Goal: Check status: Check status

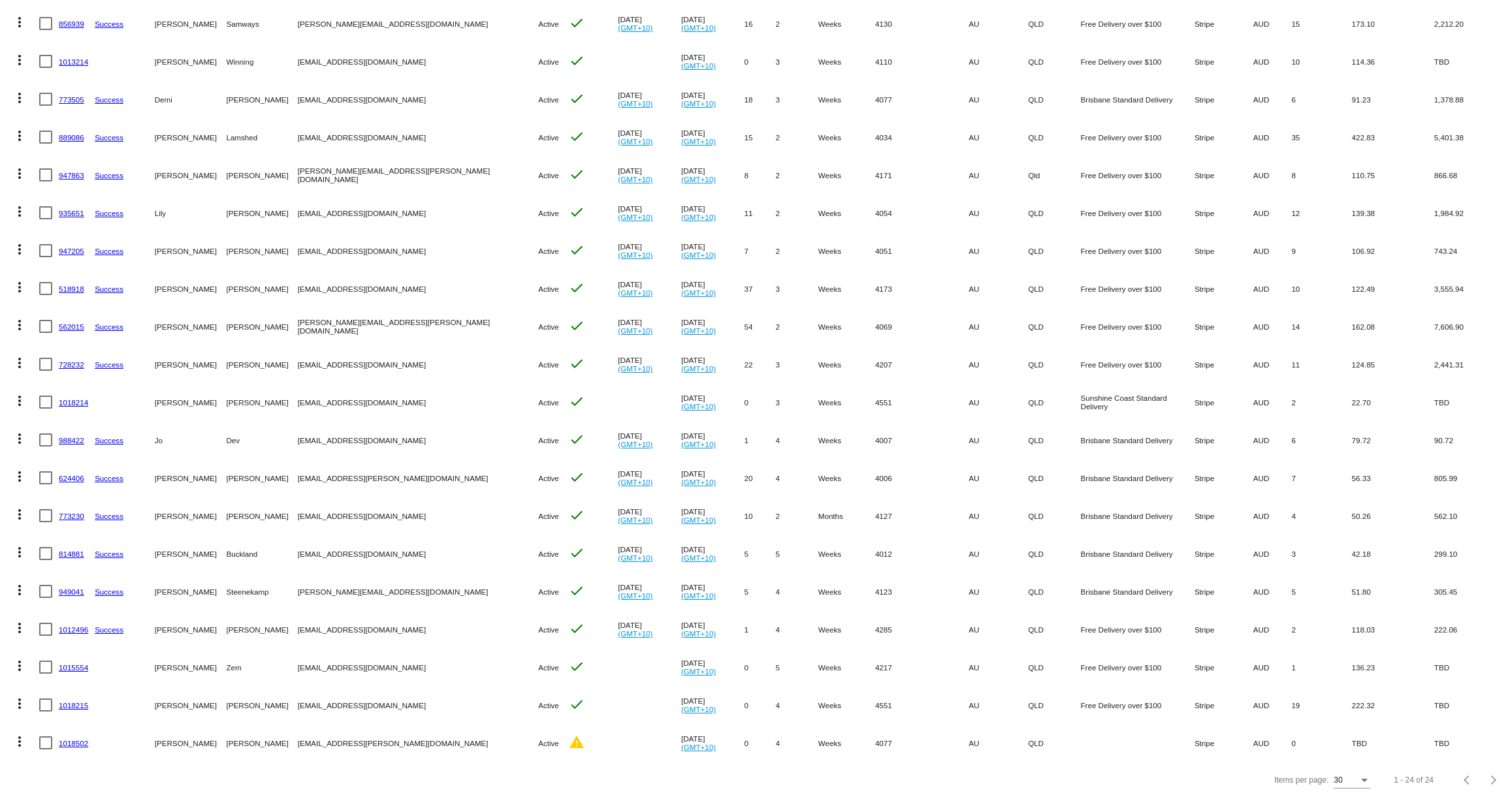
scroll to position [311, 0]
click at [69, 399] on link "1018214" at bounding box center [73, 400] width 29 height 9
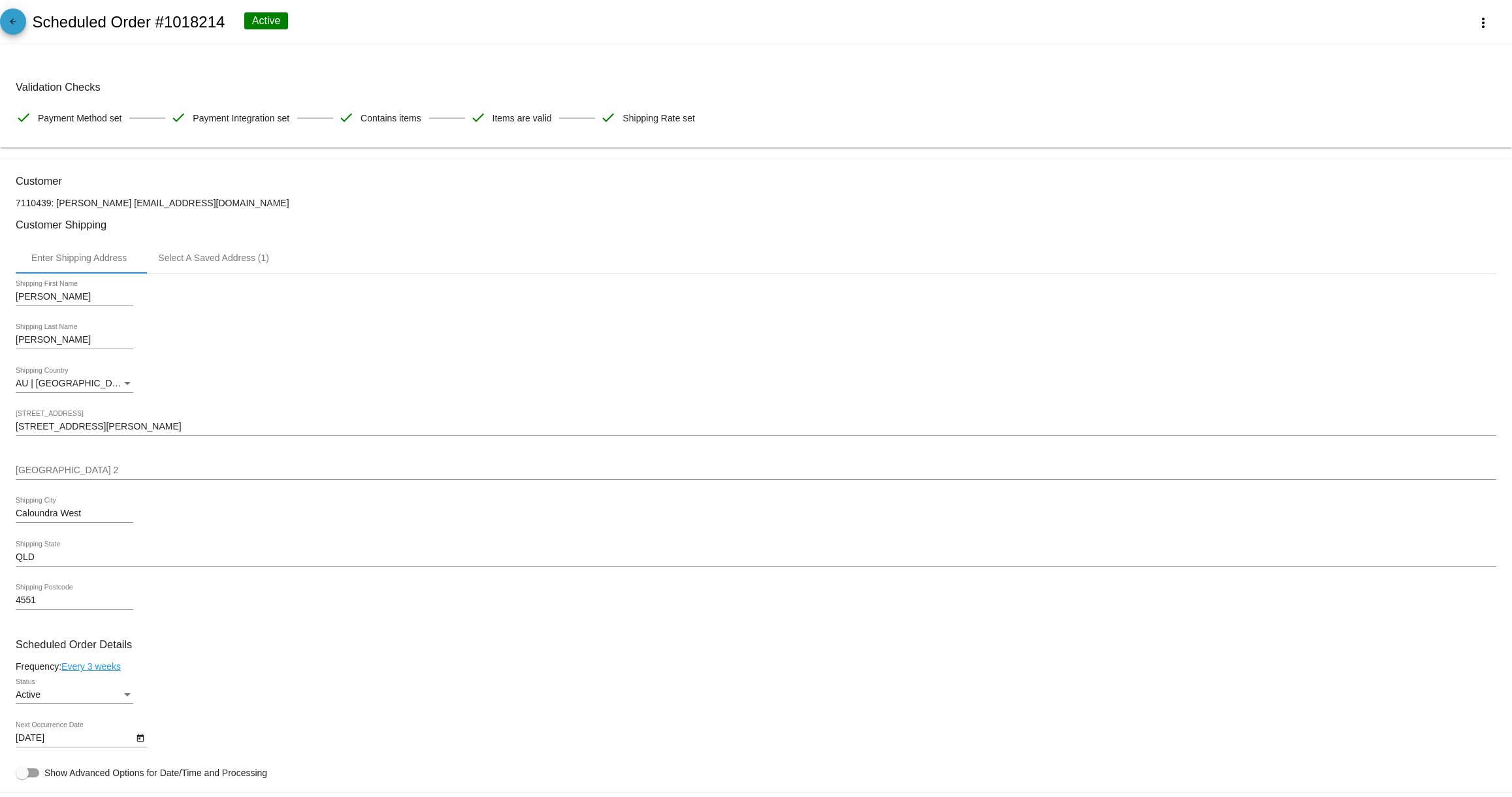
click at [19, 22] on mat-icon "arrow_back" at bounding box center [13, 24] width 16 height 16
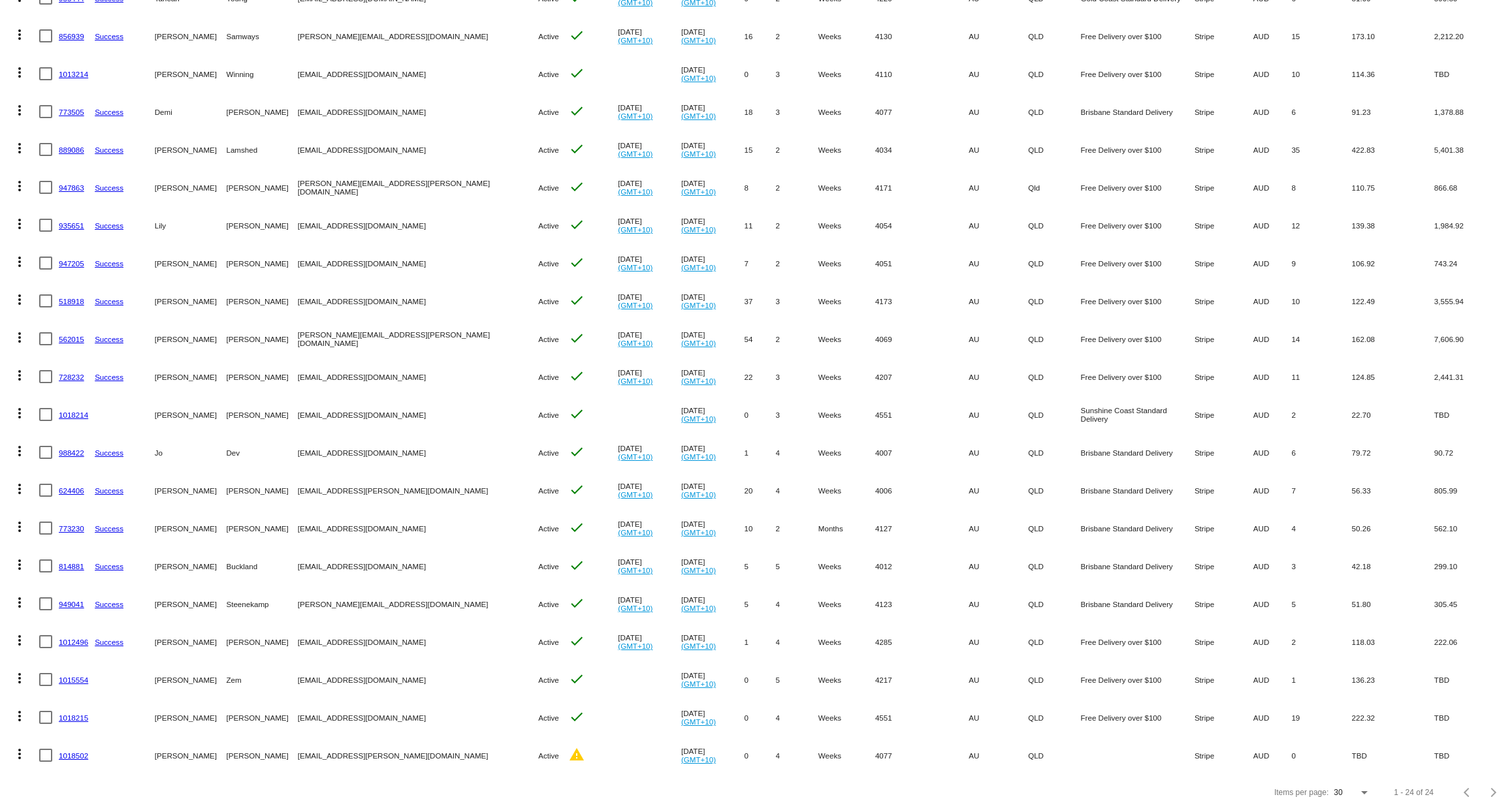
scroll to position [311, 0]
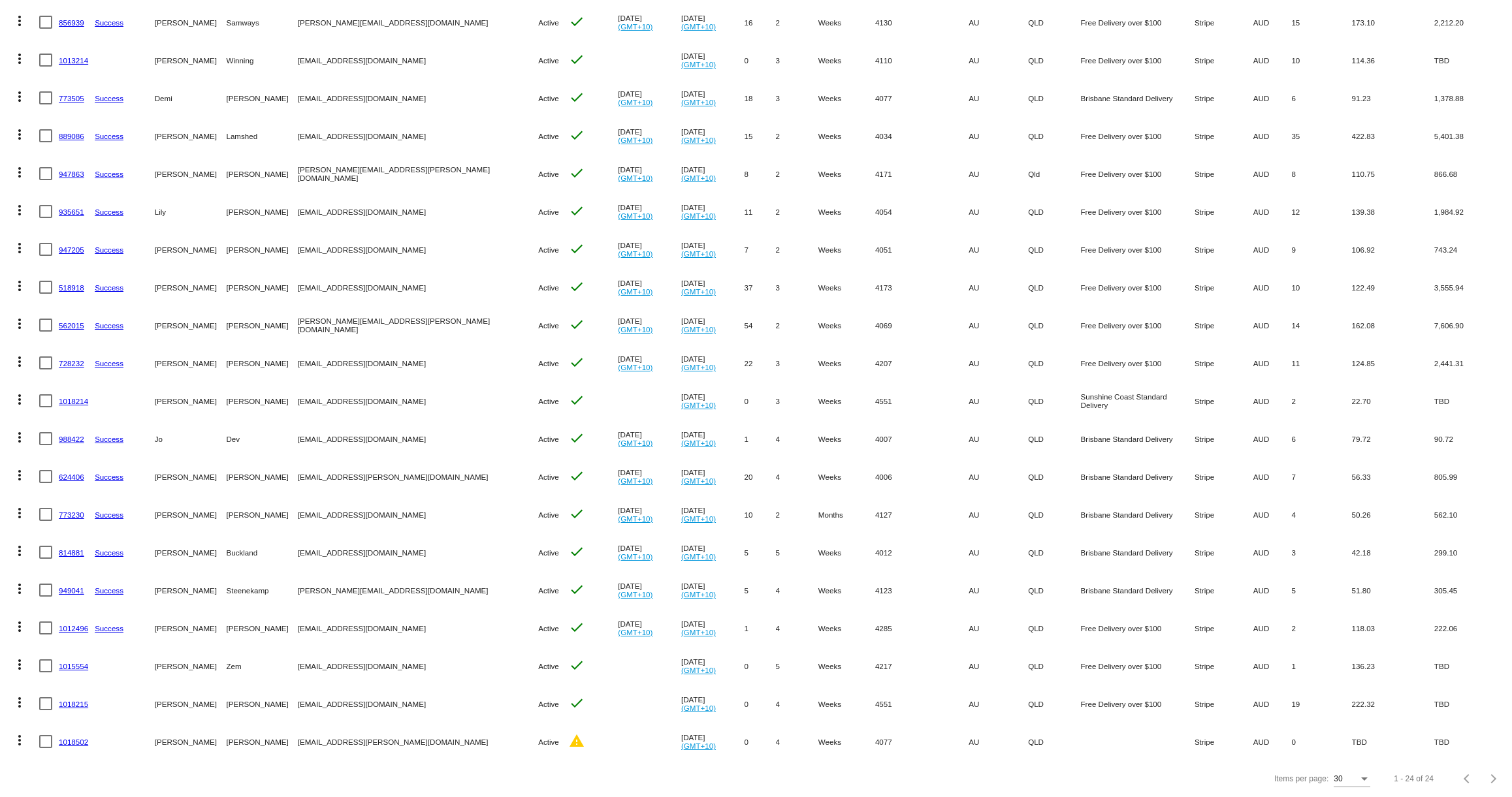
click at [73, 704] on link "1018215" at bounding box center [73, 704] width 29 height 9
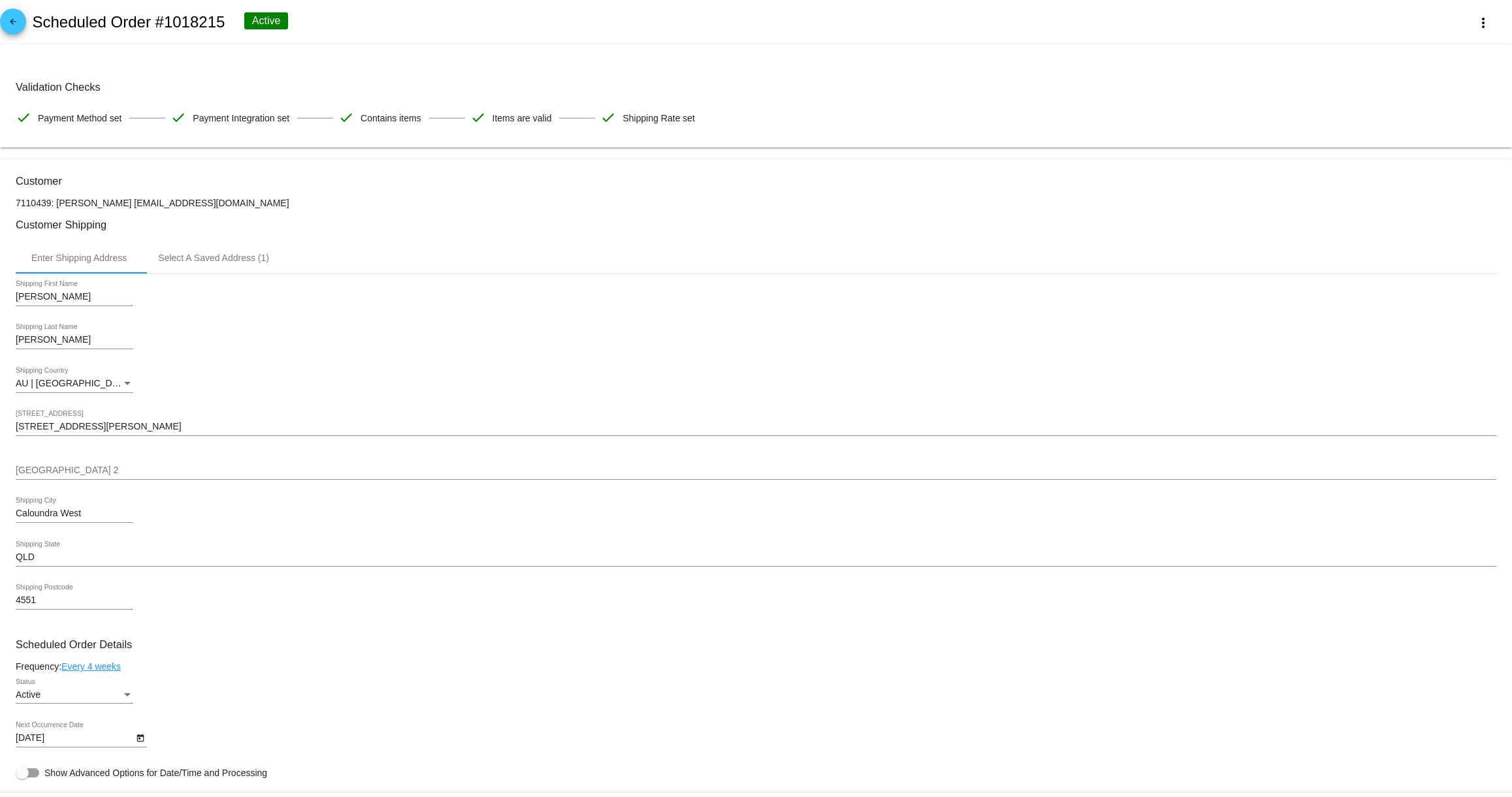
click at [18, 28] on mat-icon "arrow_back" at bounding box center [13, 24] width 16 height 16
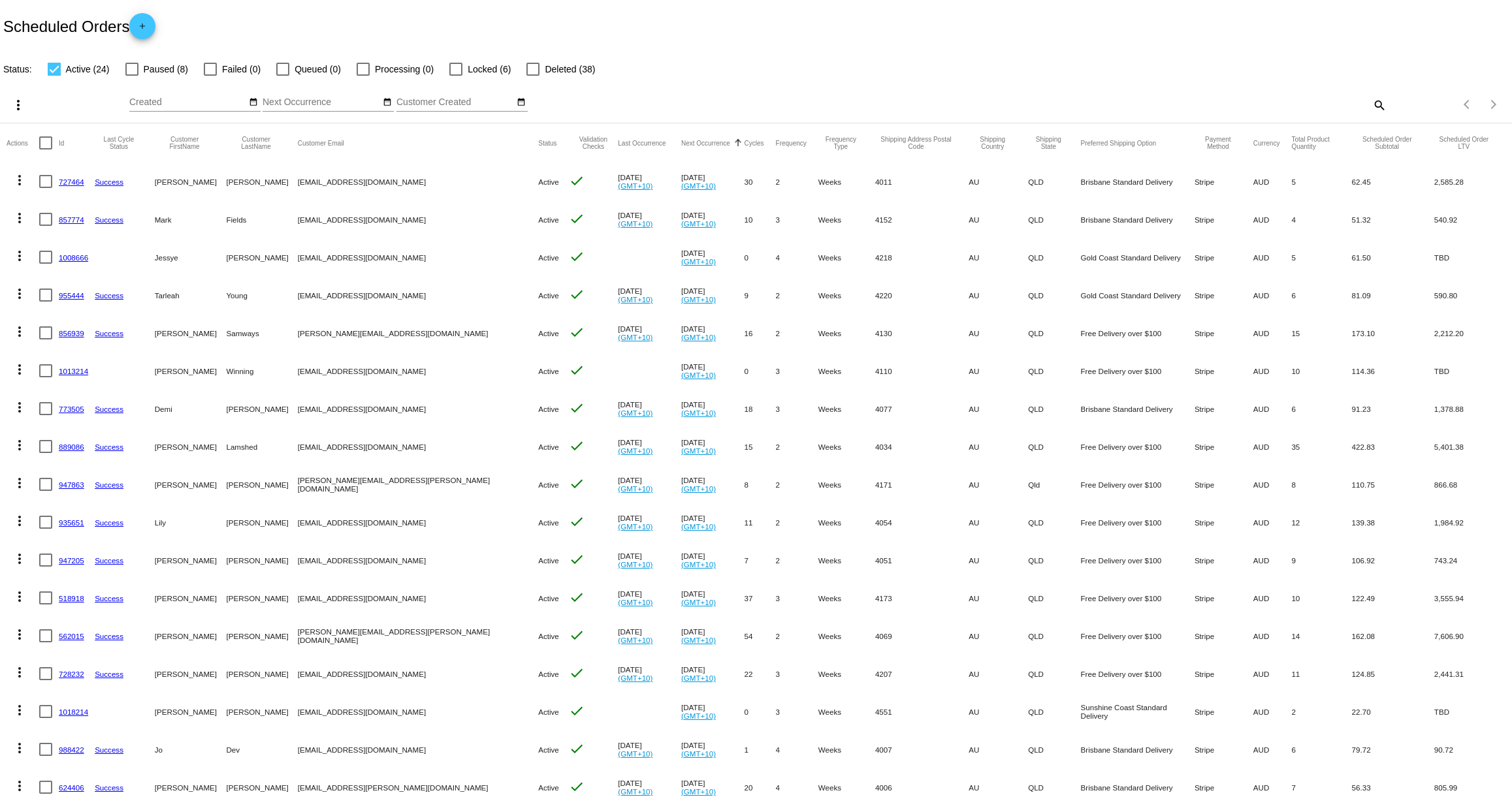
click at [62, 183] on link "727464" at bounding box center [71, 182] width 25 height 9
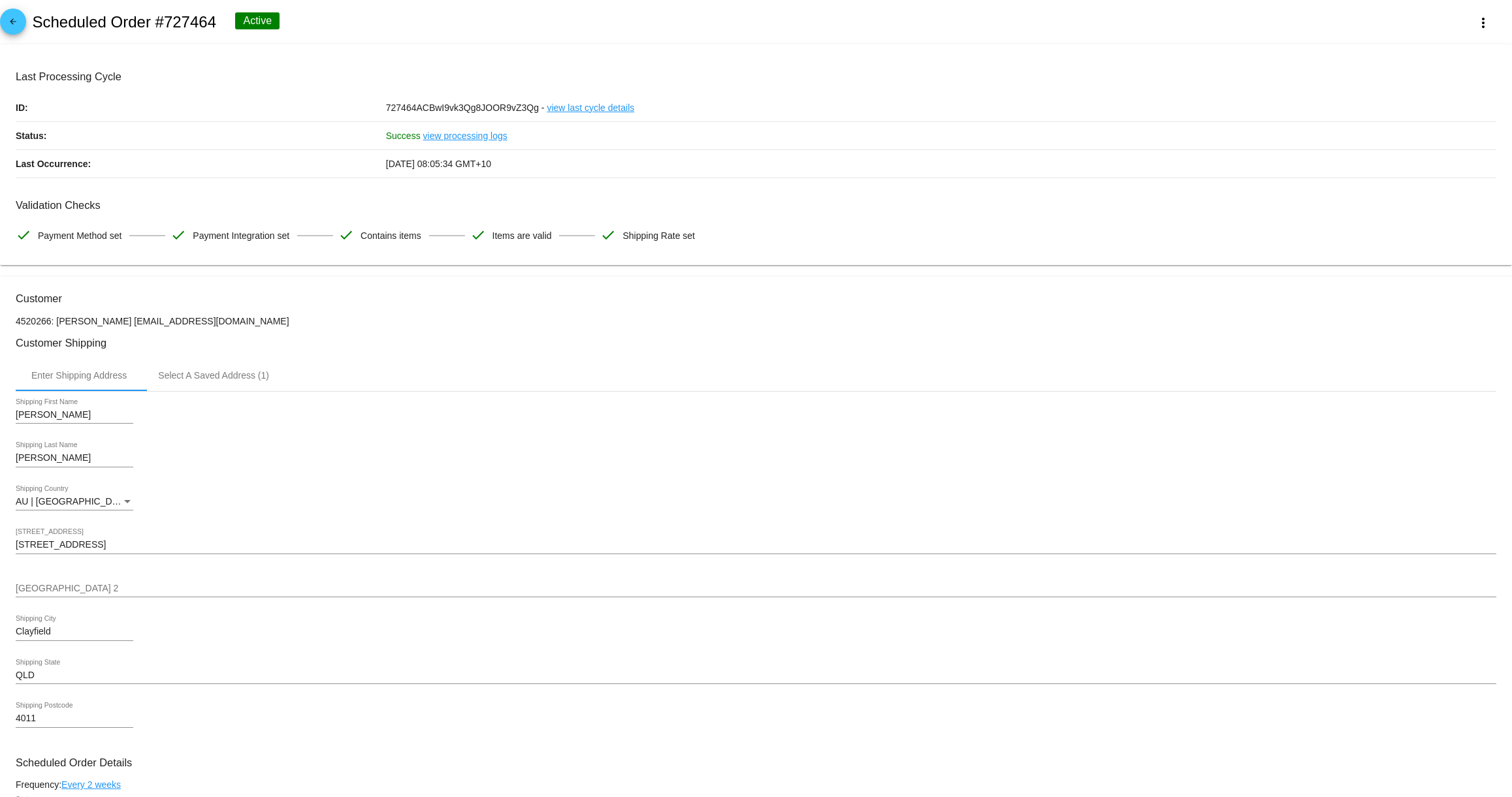
click at [15, 21] on mat-icon "arrow_back" at bounding box center [13, 24] width 16 height 16
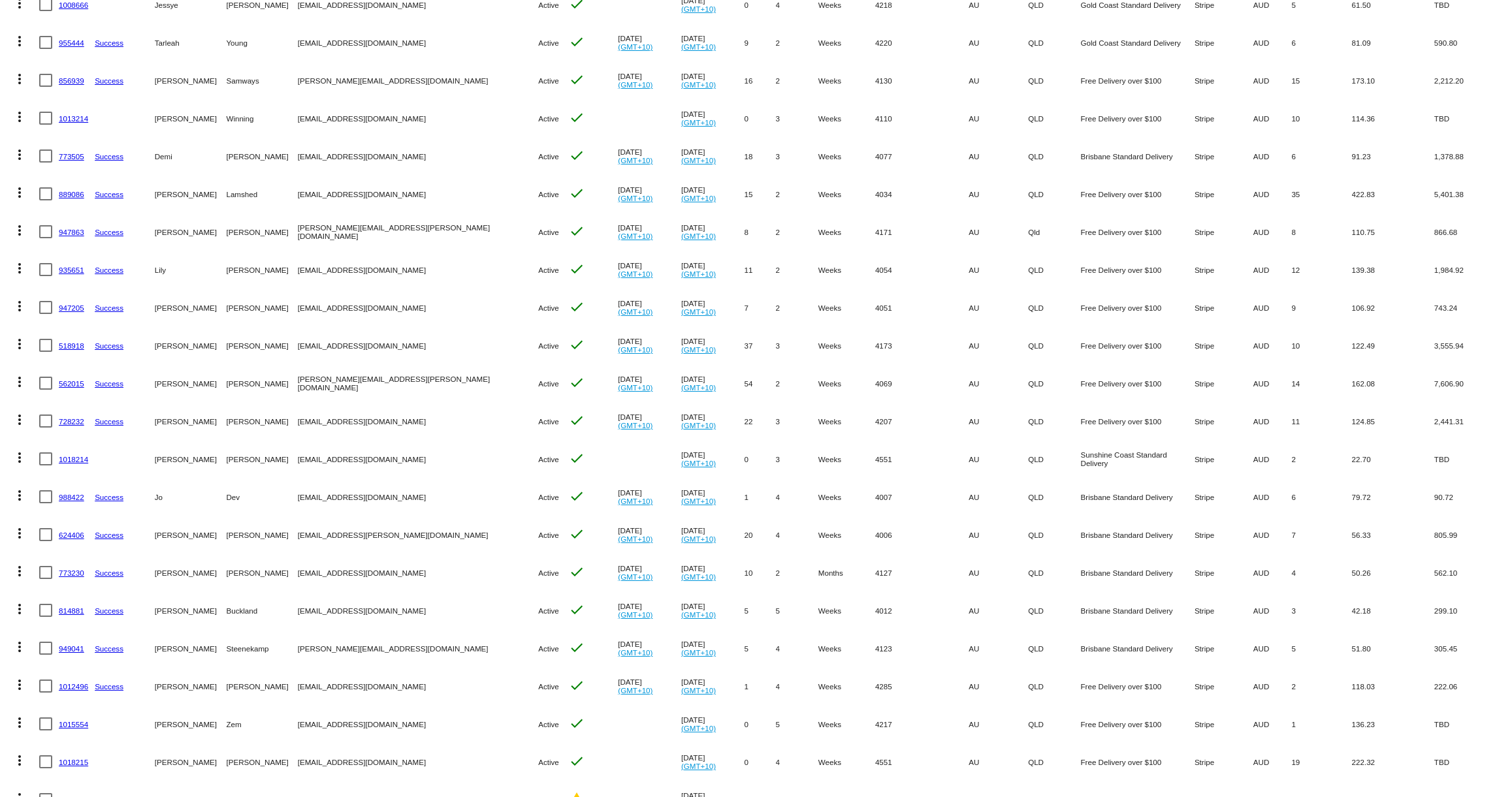
scroll to position [275, 0]
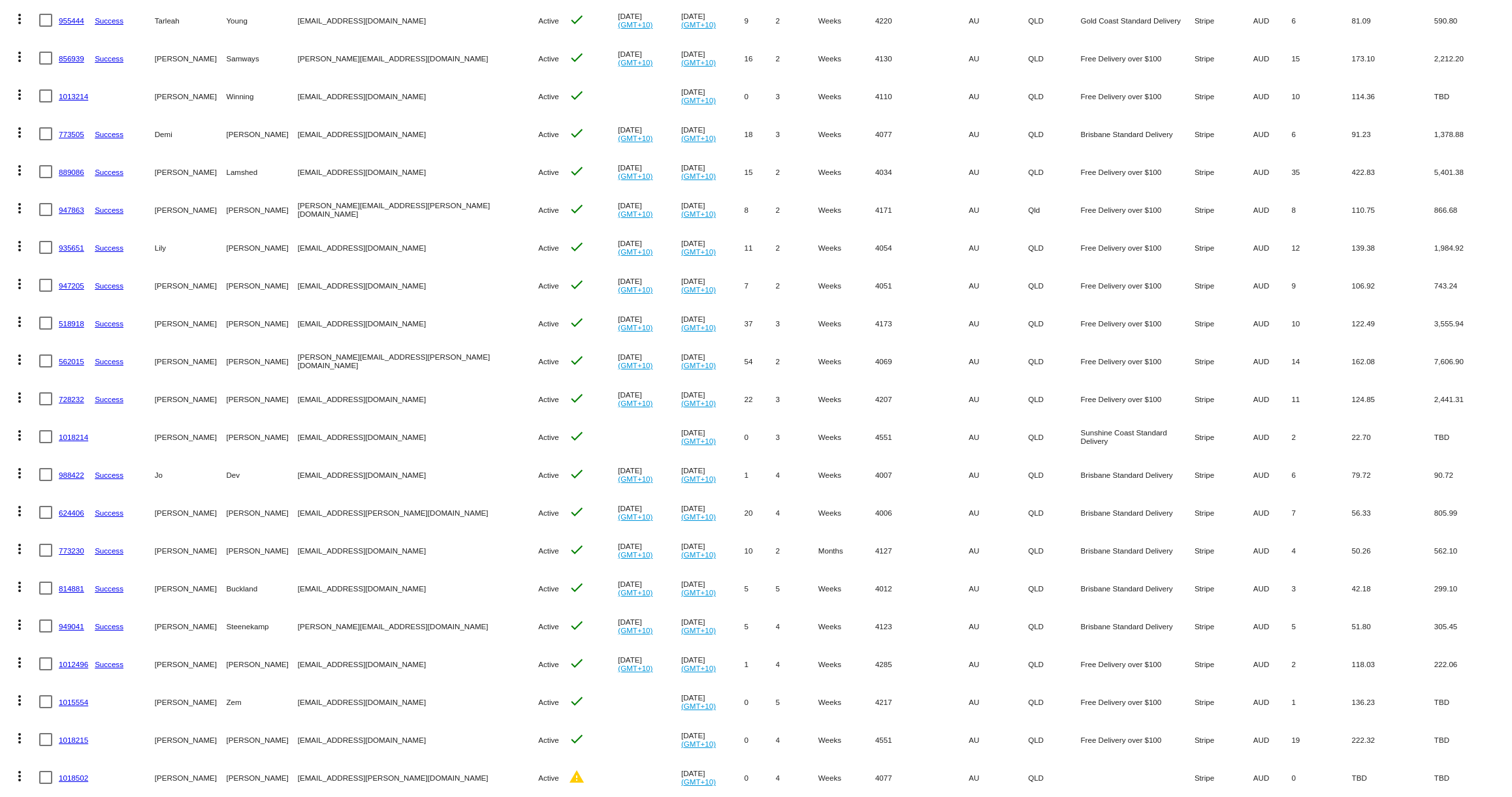
click at [74, 703] on link "1015554" at bounding box center [73, 702] width 29 height 9
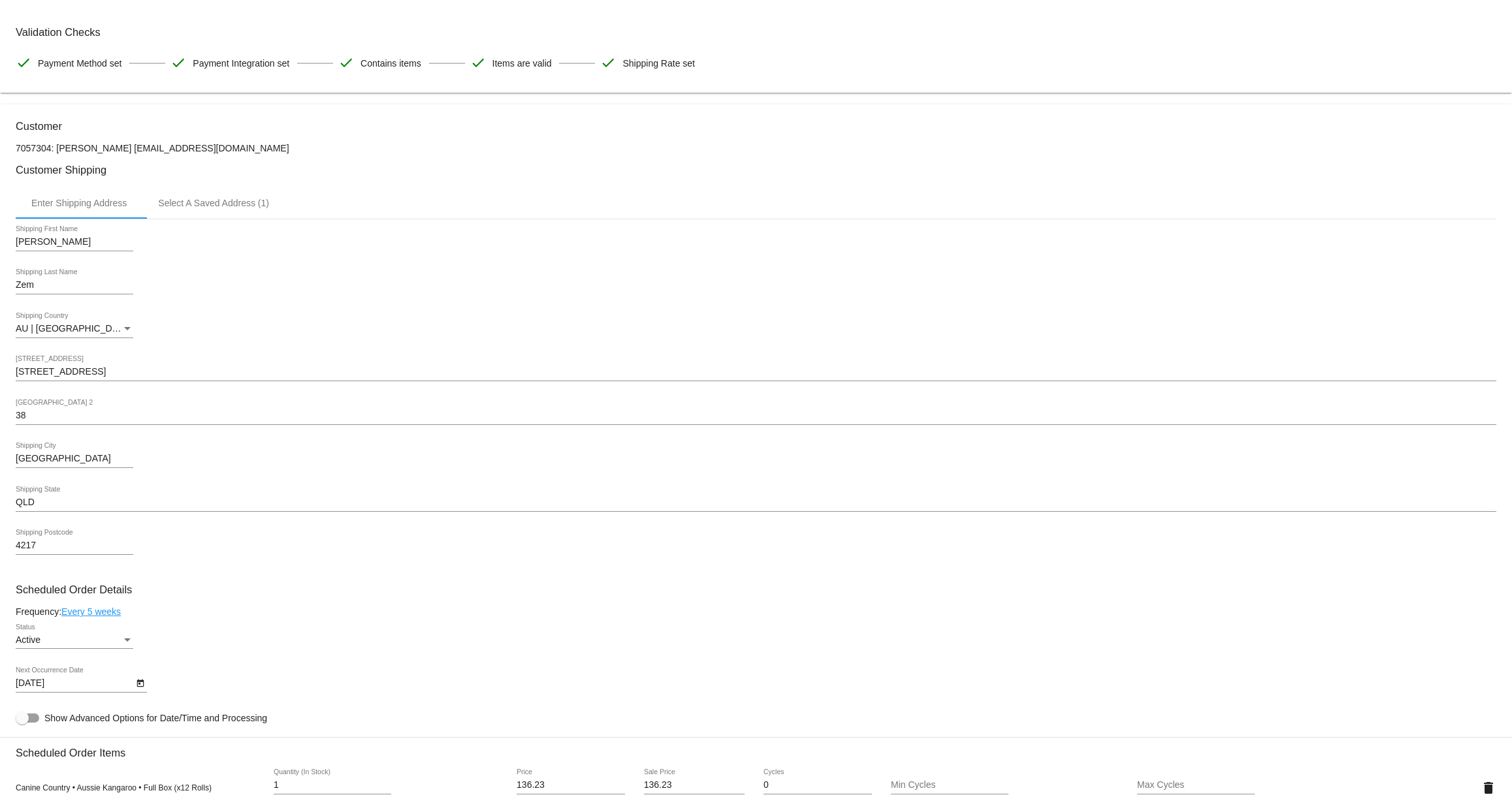
scroll to position [162, 0]
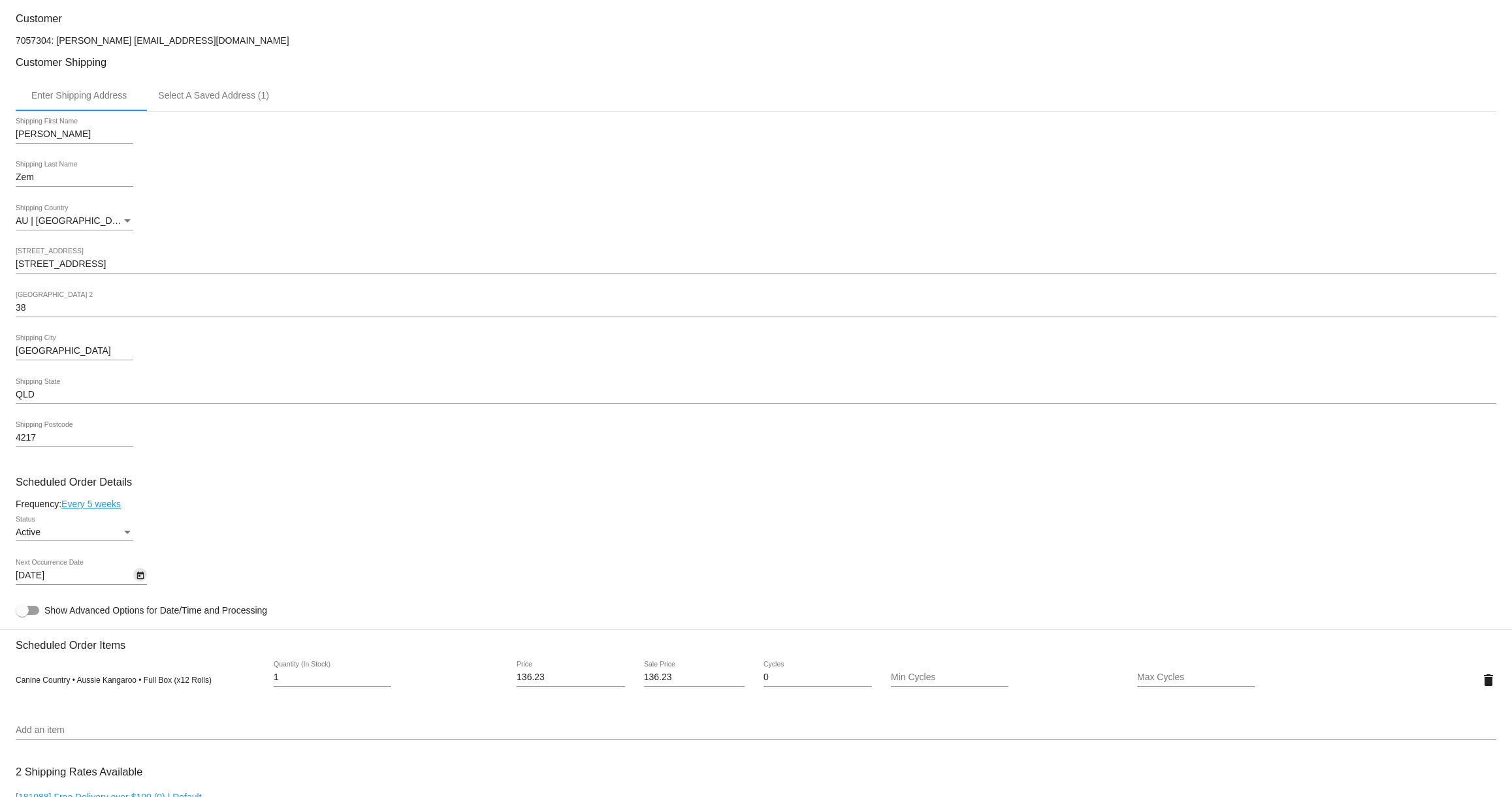
click at [138, 582] on icon "Open calendar" at bounding box center [140, 575] width 9 height 16
click at [111, 448] on div "8" at bounding box center [112, 450] width 23 height 23
type input "[DATE]"
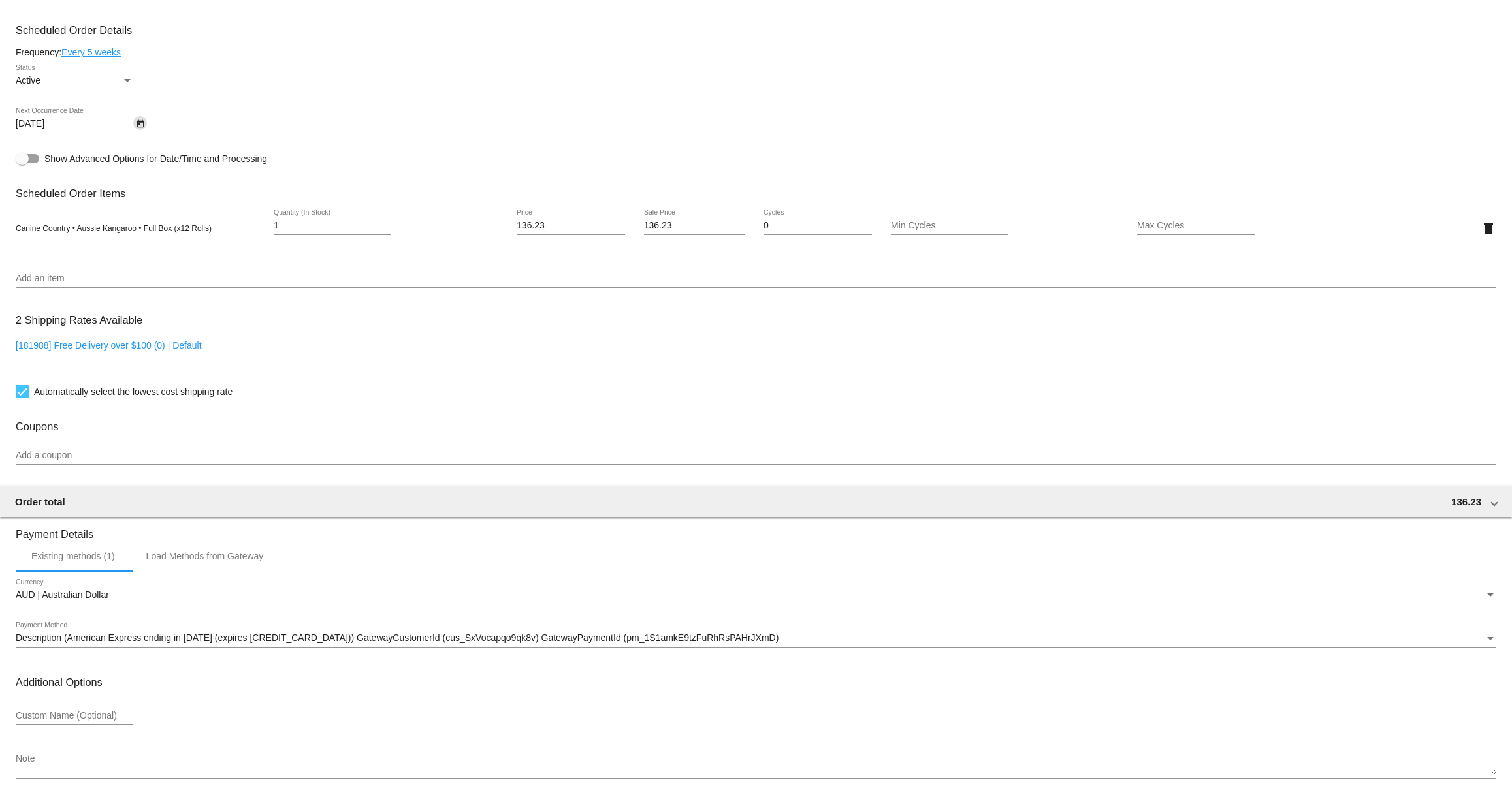
scroll to position [678, 0]
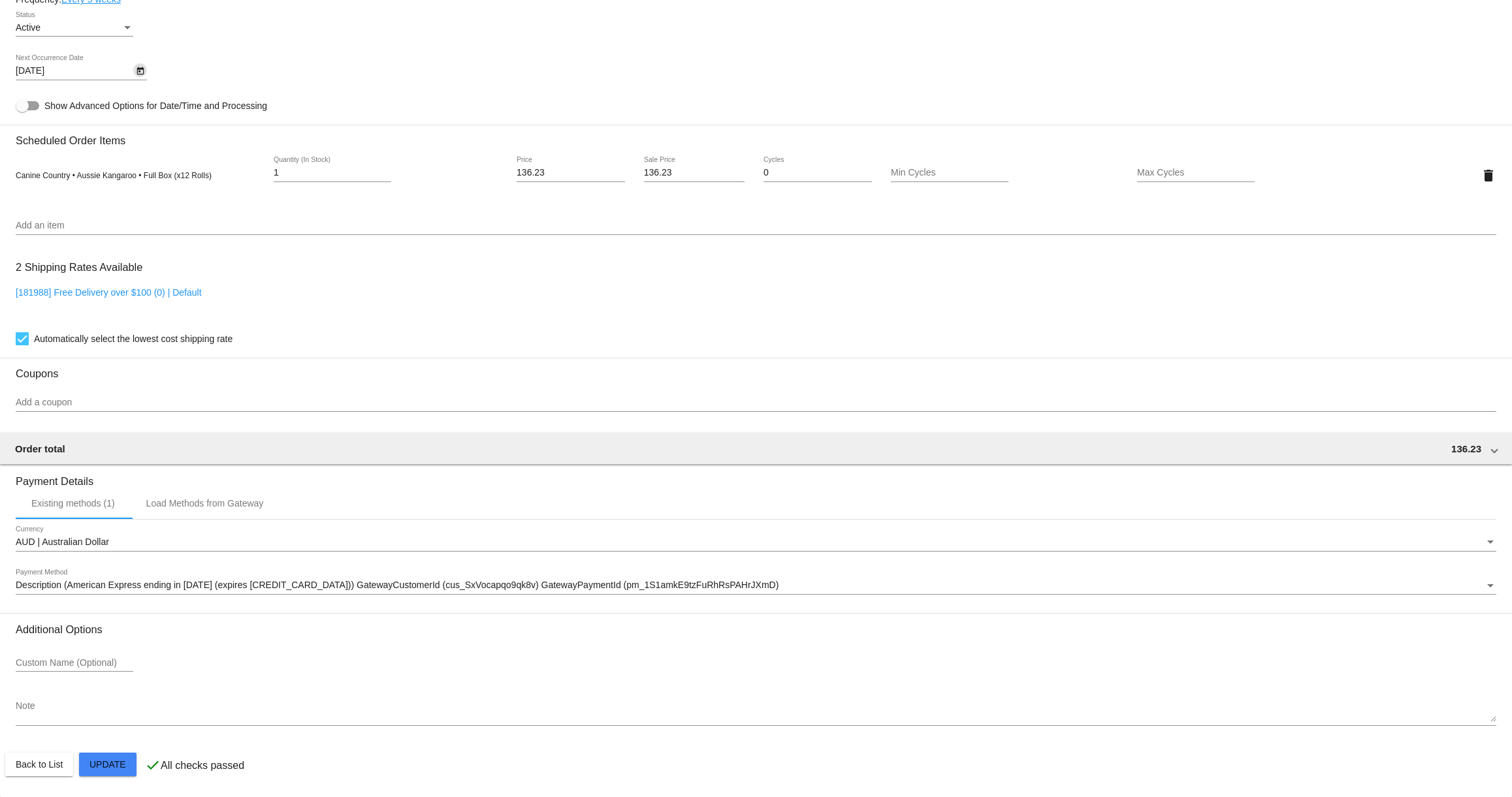
click at [121, 766] on mat-card "Customer 7057304: [PERSON_NAME] [EMAIL_ADDRESS][DOMAIN_NAME] Customer Shipping …" at bounding box center [756, 144] width 1512 height 1305
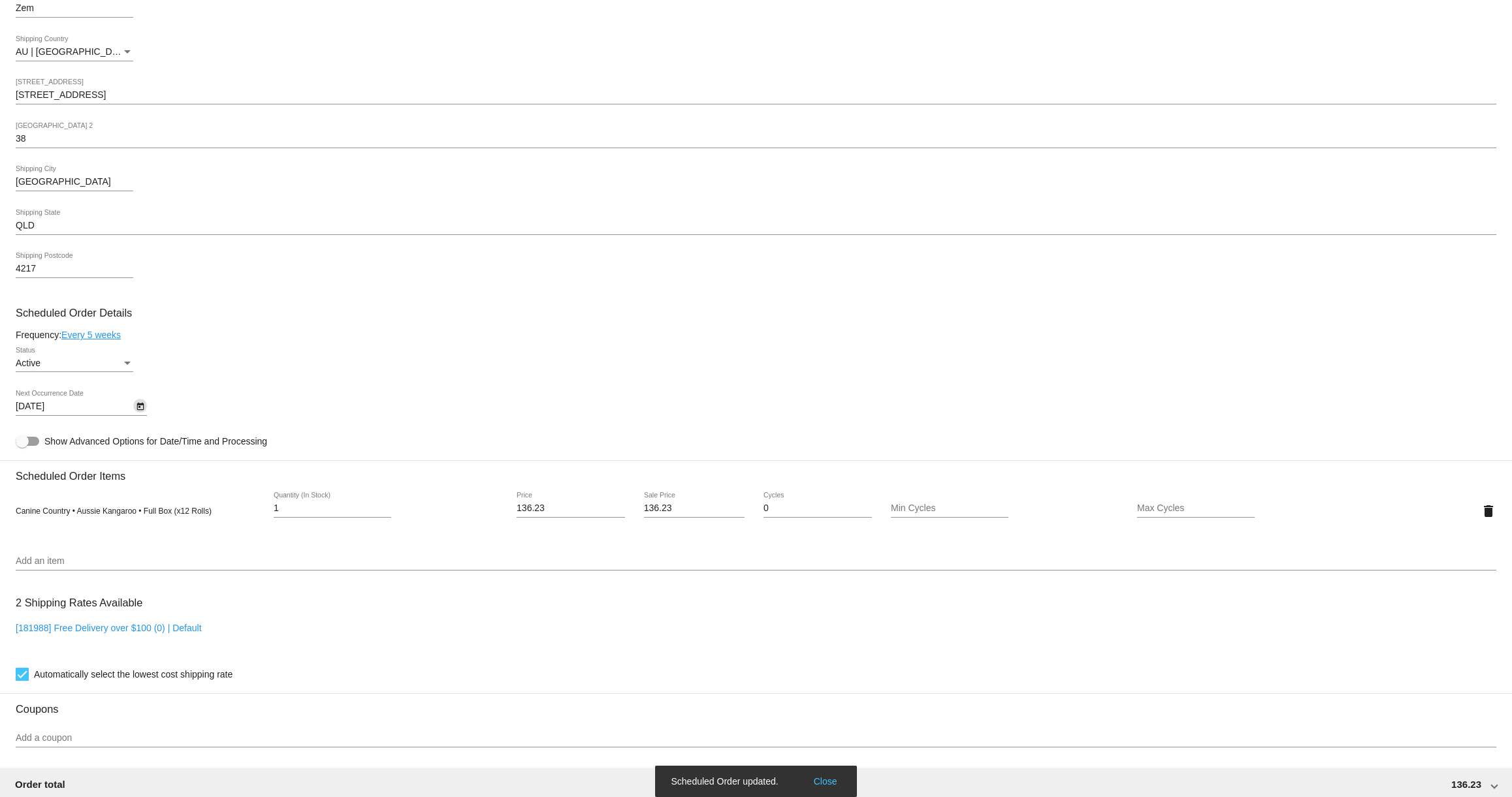
scroll to position [0, 0]
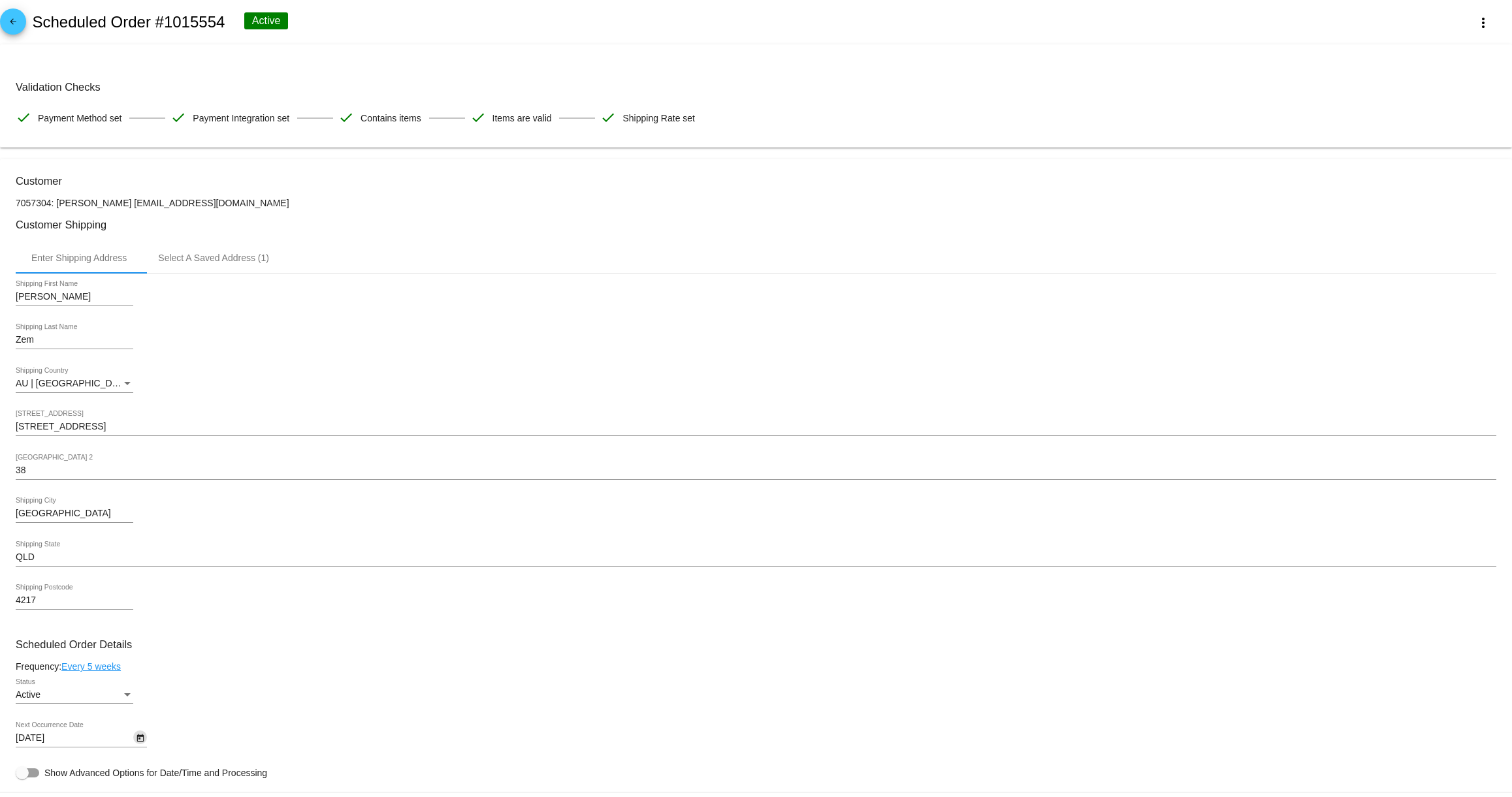
click at [18, 22] on mat-icon "arrow_back" at bounding box center [13, 24] width 16 height 16
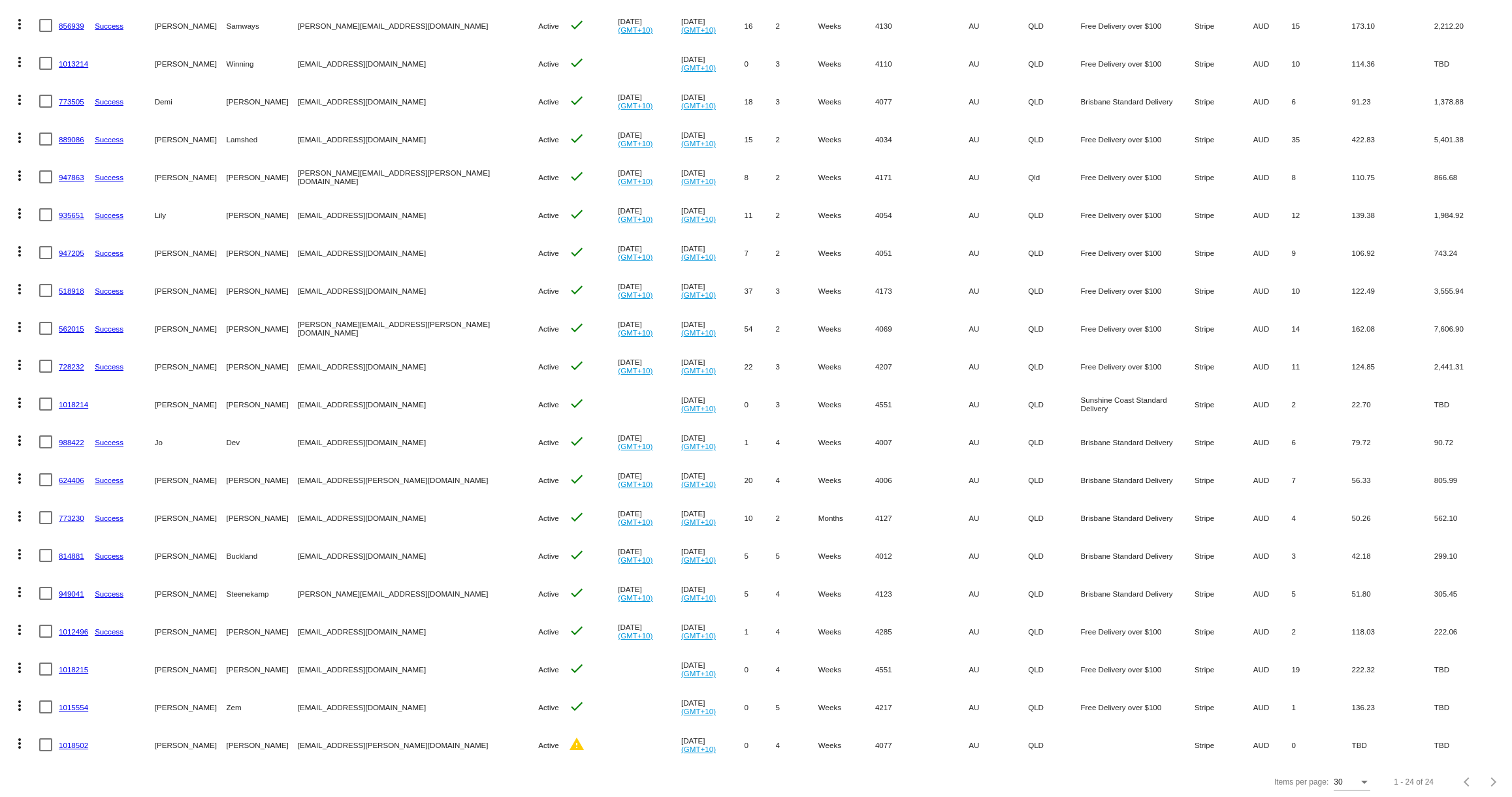
scroll to position [311, 0]
drag, startPoint x: 381, startPoint y: 705, endPoint x: 291, endPoint y: 727, distance: 92.6
click at [306, 705] on mat-row "more_vert 1015554 [PERSON_NAME] Zem [EMAIL_ADDRESS][DOMAIN_NAME] Active check […" at bounding box center [756, 704] width 1499 height 38
copy mat-row "[EMAIL_ADDRESS][DOMAIN_NAME]"
click at [385, 703] on mat-cell "[EMAIL_ADDRESS][DOMAIN_NAME]" at bounding box center [418, 704] width 241 height 38
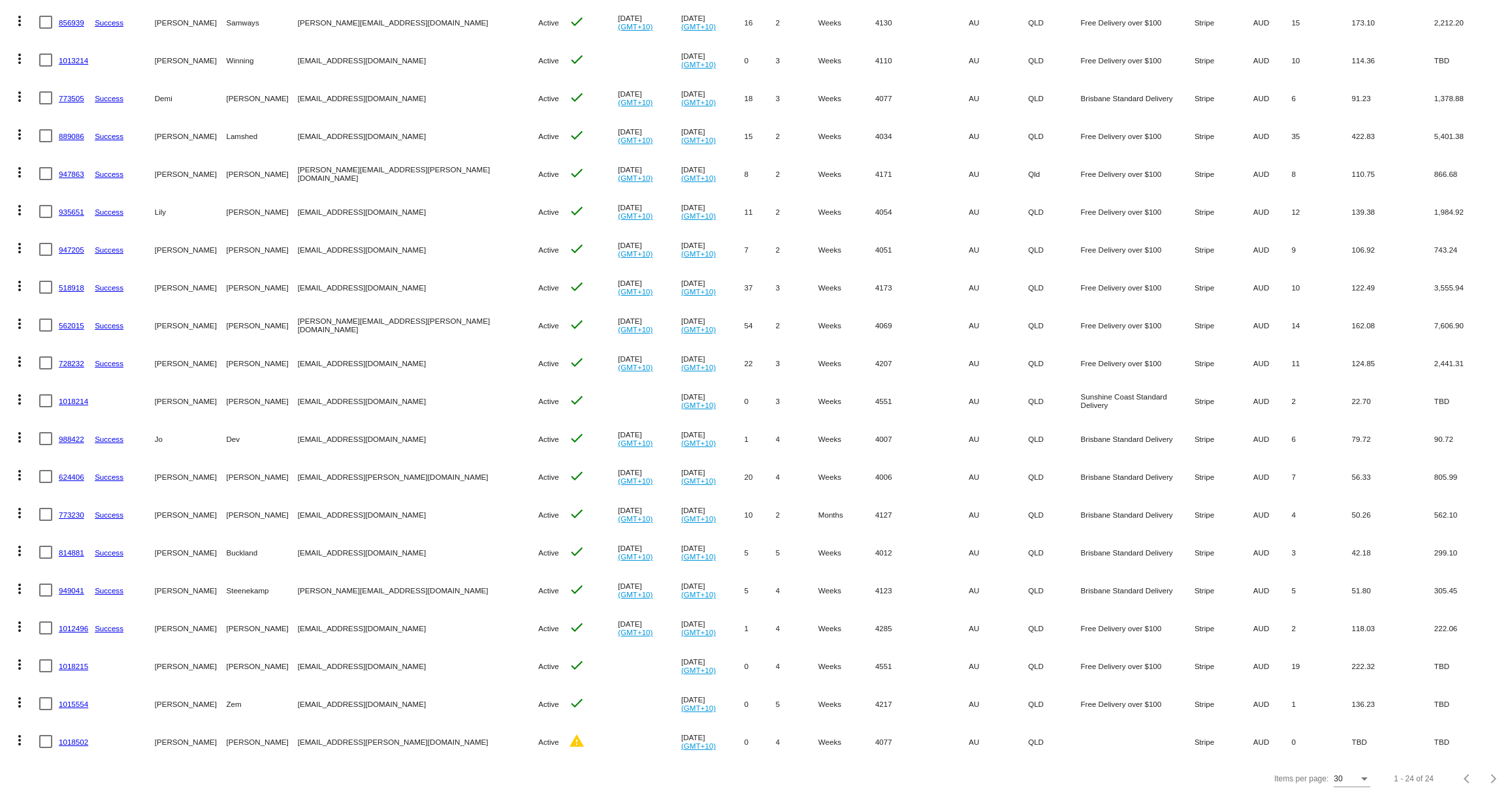
drag, startPoint x: 397, startPoint y: 703, endPoint x: 306, endPoint y: 705, distance: 91.0
click at [306, 706] on mat-row "more_vert 1015554 [PERSON_NAME] Zem [EMAIL_ADDRESS][DOMAIN_NAME] Active check […" at bounding box center [756, 704] width 1499 height 38
copy mat-row "[EMAIL_ADDRESS][DOMAIN_NAME]"
